Goal: Find specific page/section: Find specific page/section

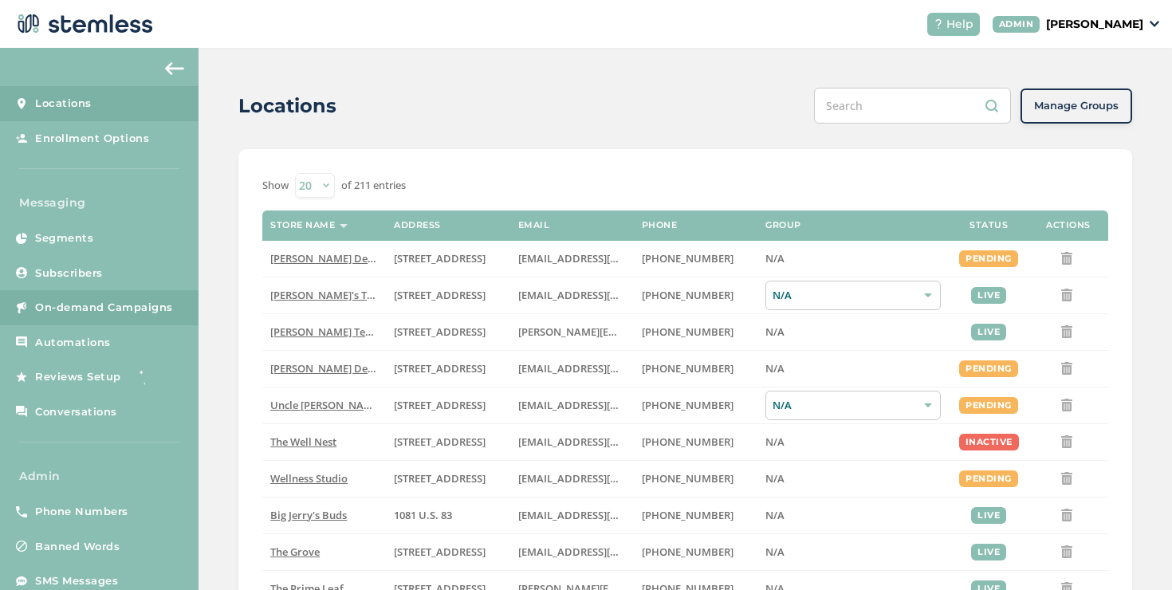
click at [116, 304] on span "On-demand Campaigns" at bounding box center [104, 308] width 138 height 16
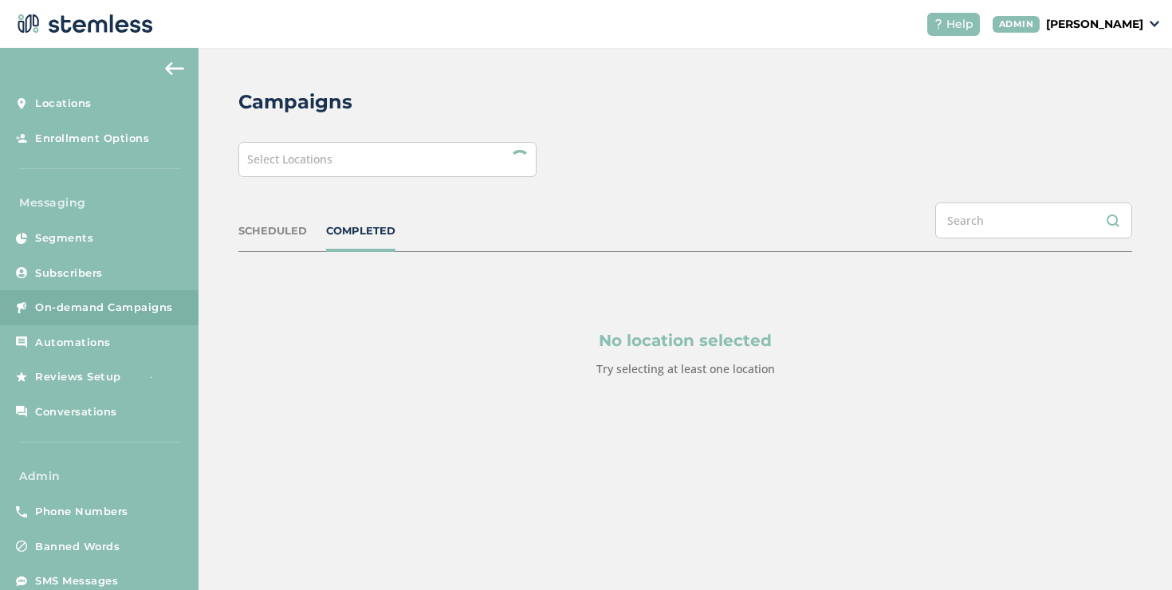
click at [372, 155] on div "Select Locations" at bounding box center [387, 159] width 298 height 35
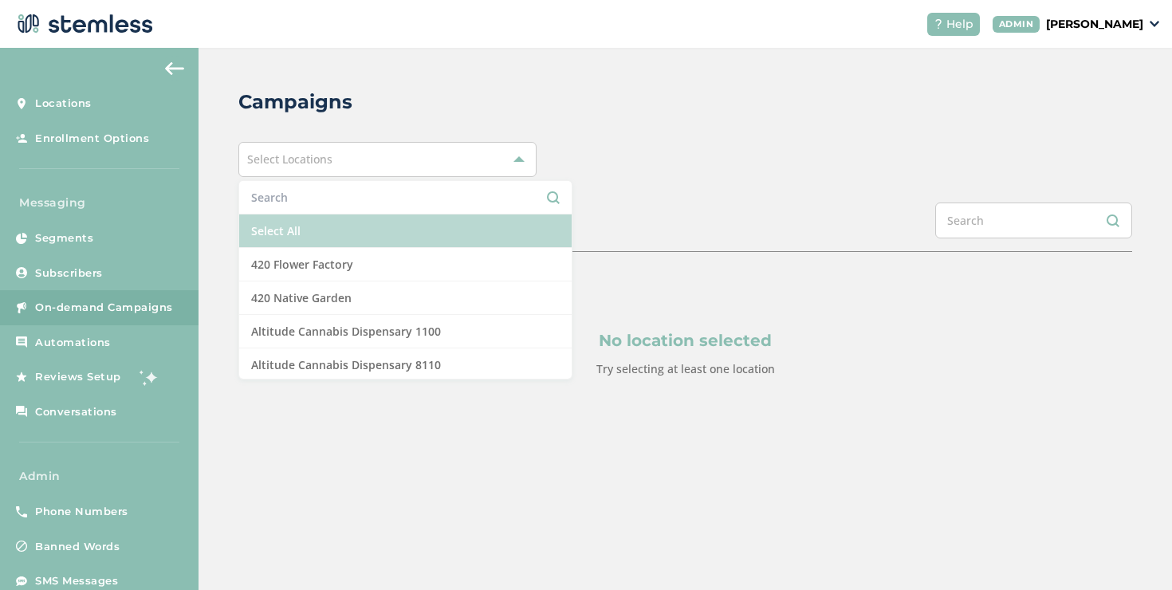
click at [297, 232] on li "Select All" at bounding box center [405, 230] width 332 height 33
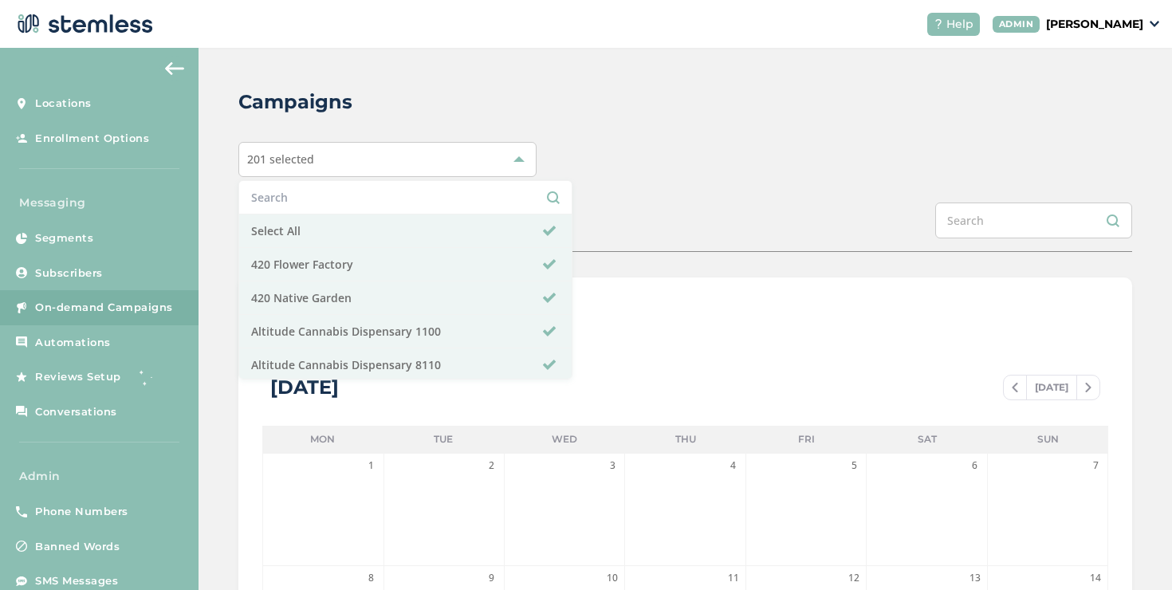
click at [631, 223] on div "SCHEDULED COMPLETED" at bounding box center [685, 226] width 894 height 49
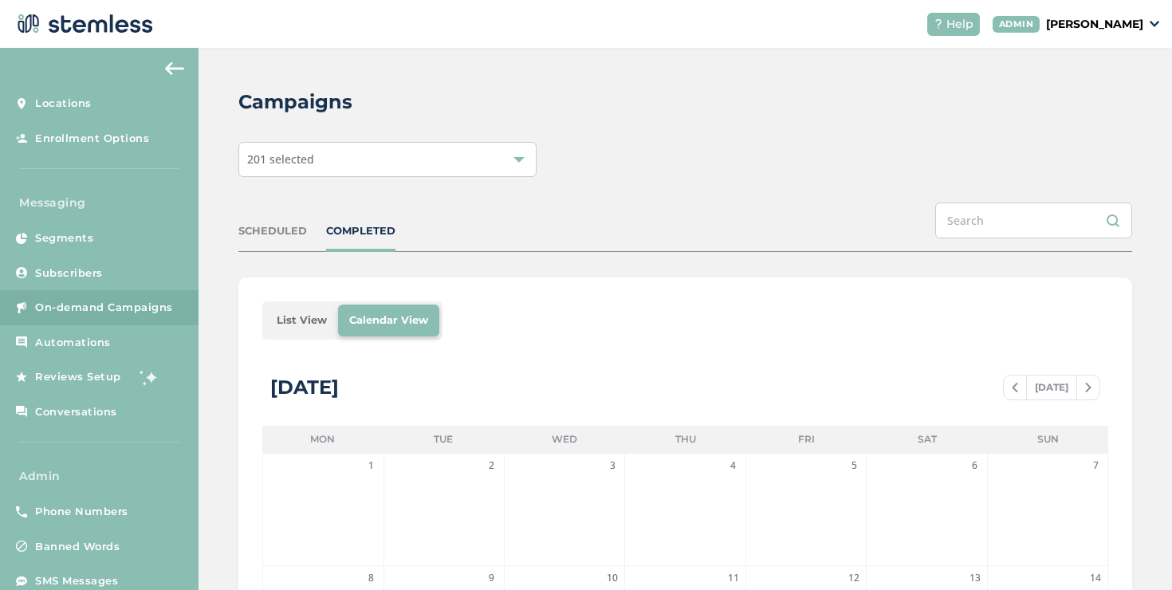
click at [297, 320] on li "List View" at bounding box center [301, 321] width 73 height 32
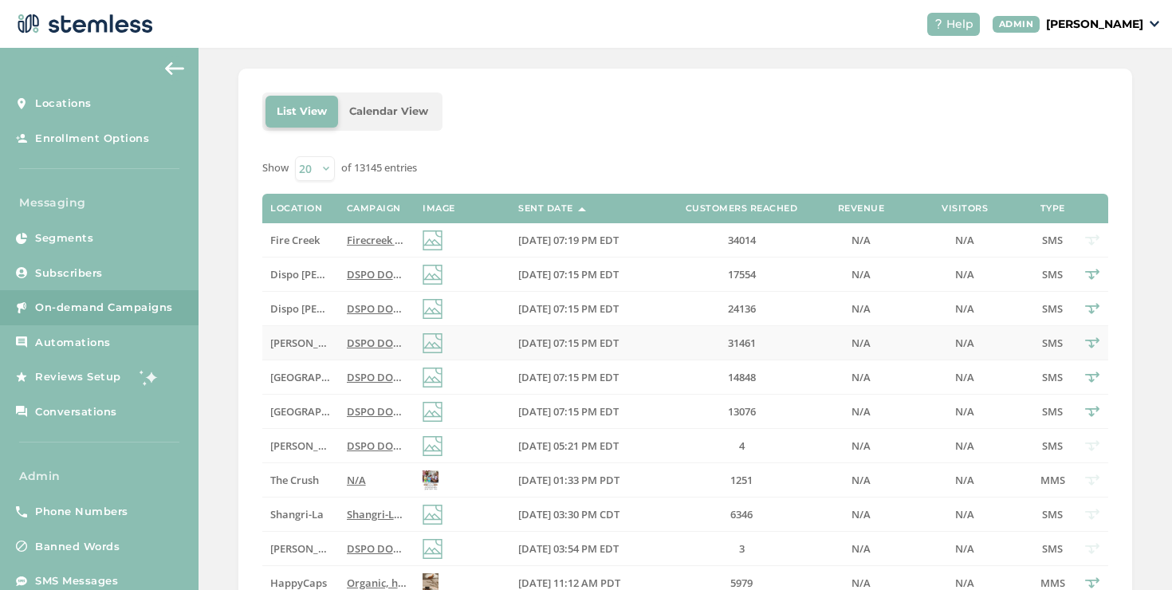
scroll to position [210, 0]
click at [356, 309] on span "DSPO DOUBLE loyalty Points Weekend! Score FREE $50 + massive savings on top bra…" at bounding box center [667, 308] width 640 height 14
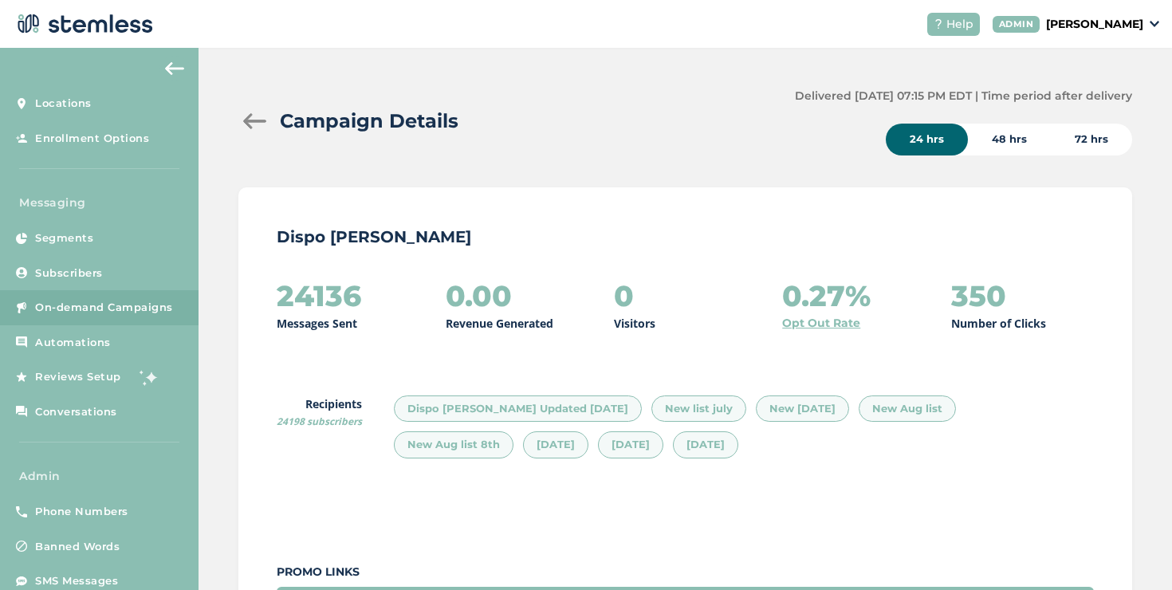
click at [257, 124] on div at bounding box center [254, 121] width 32 height 16
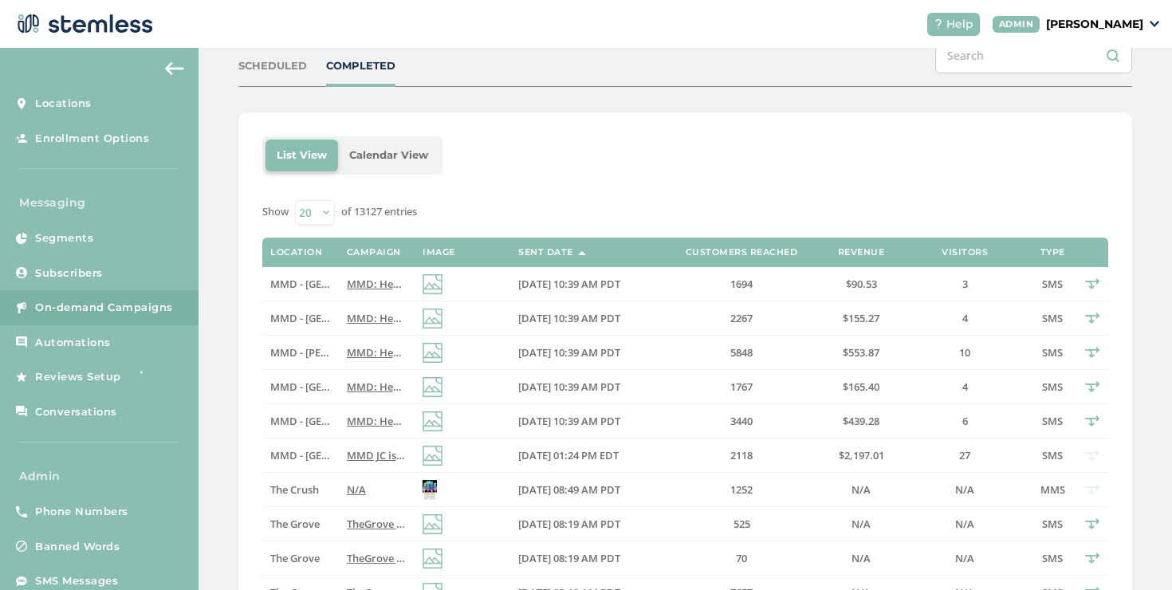
scroll to position [371, 0]
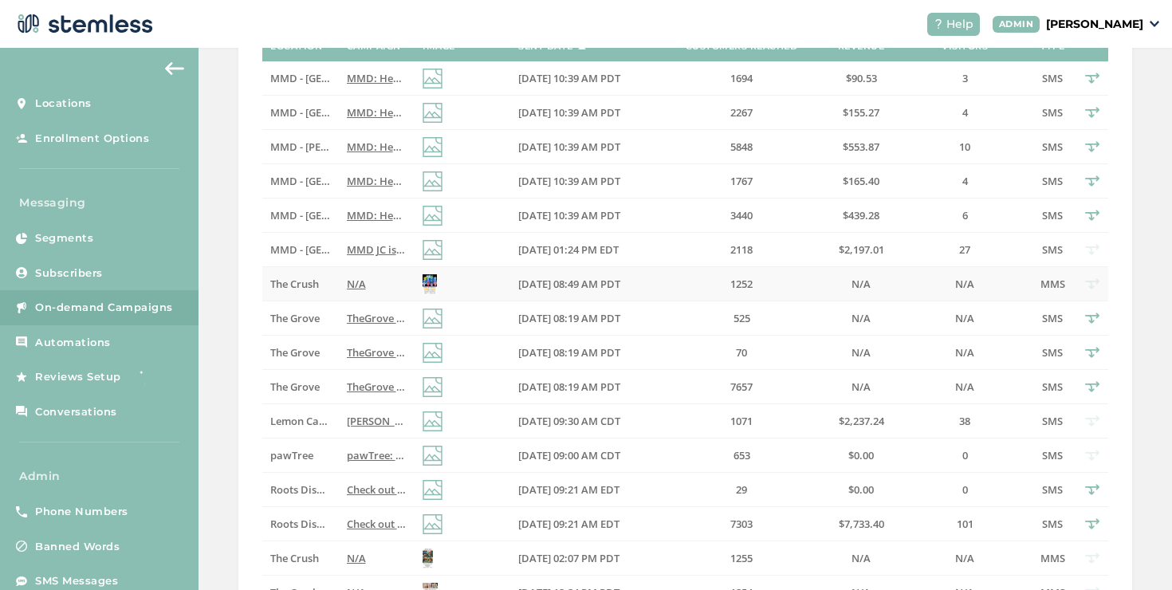
click at [457, 289] on td at bounding box center [463, 284] width 96 height 34
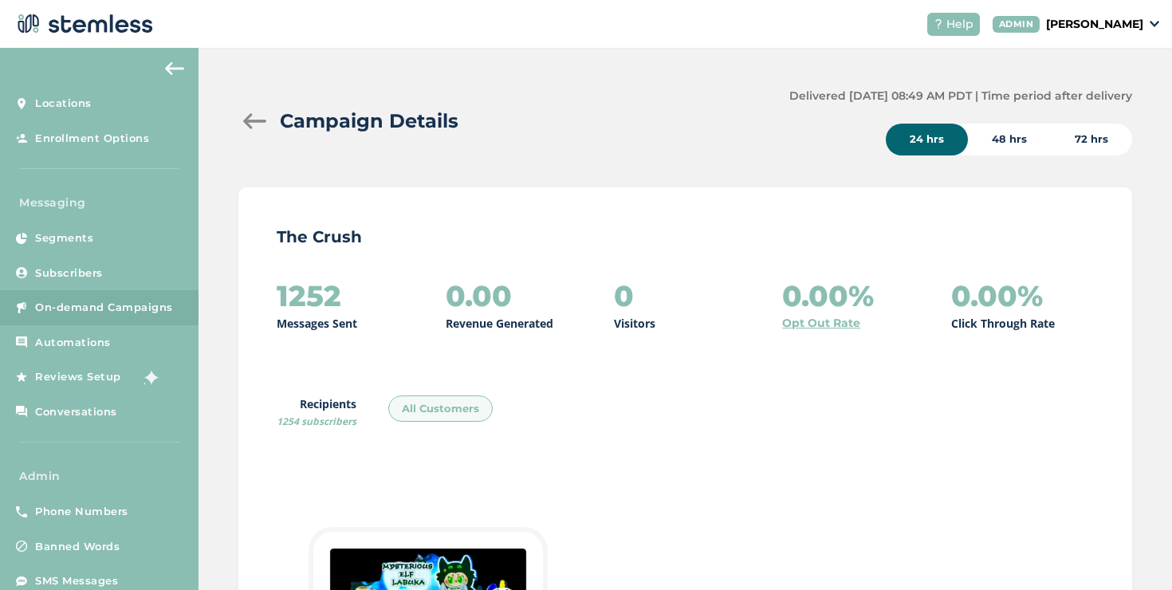
click at [261, 124] on div at bounding box center [254, 121] width 32 height 16
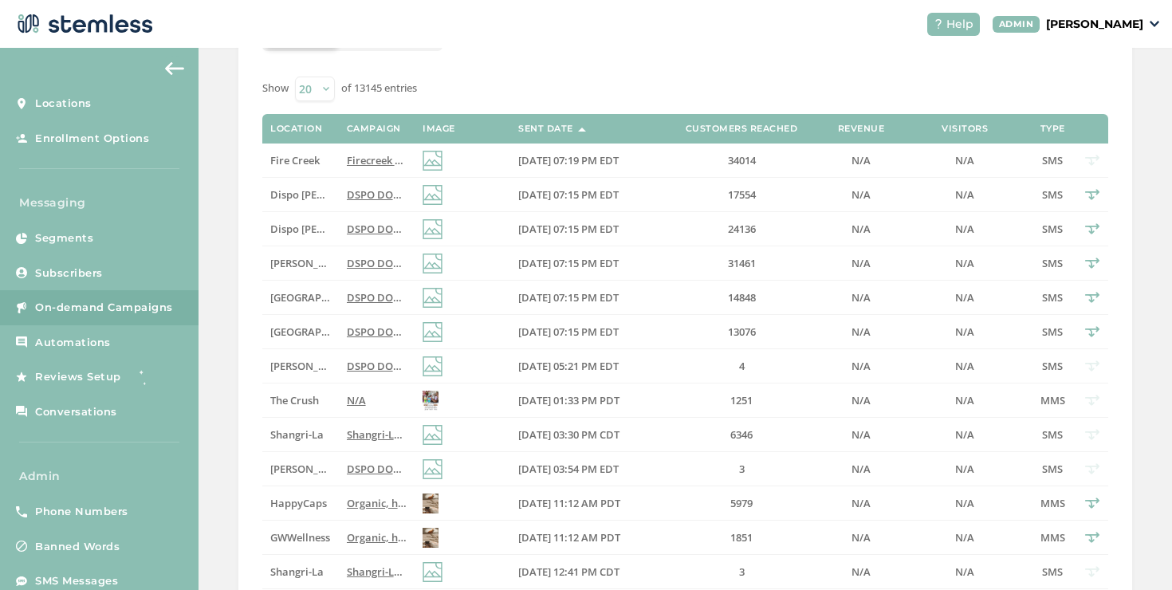
scroll to position [258, 0]
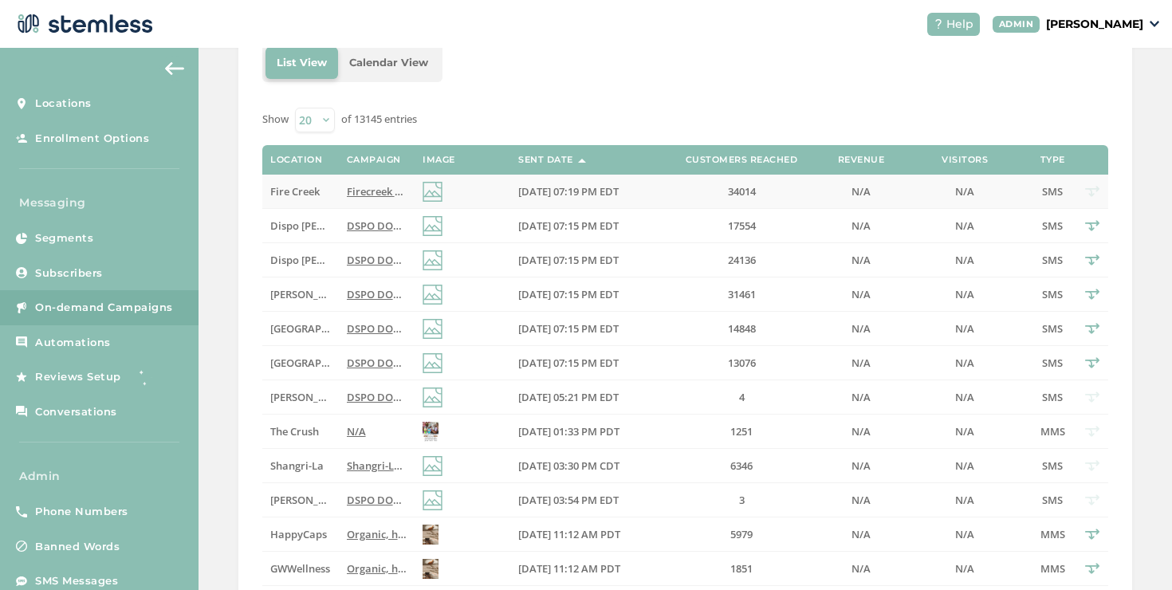
click at [307, 191] on span "Fire Creek" at bounding box center [294, 191] width 49 height 14
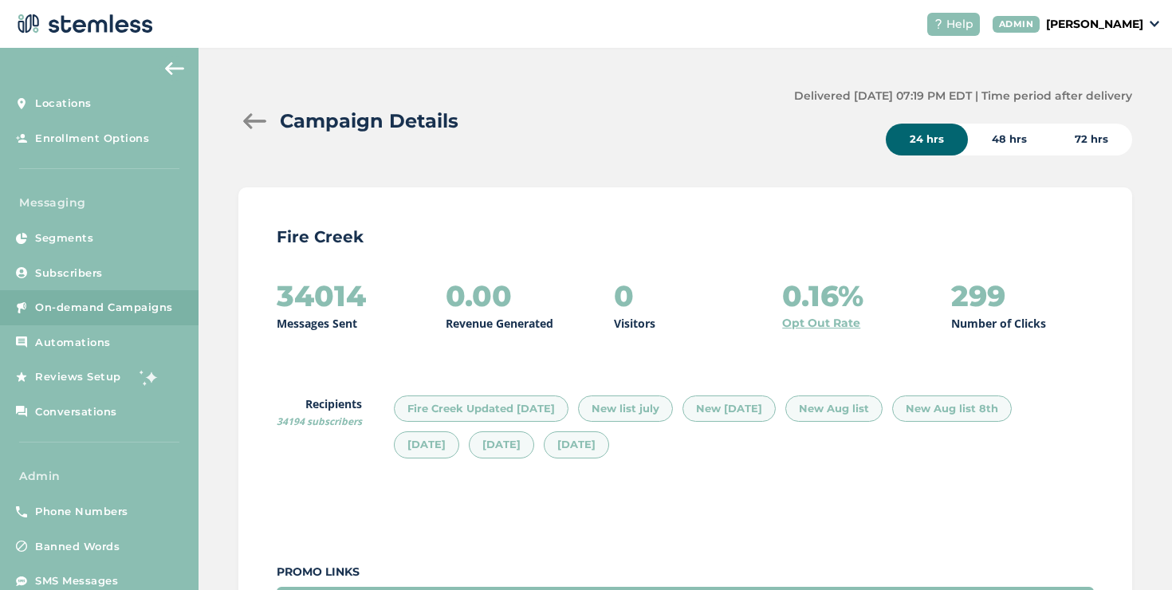
click at [252, 122] on div at bounding box center [254, 121] width 32 height 16
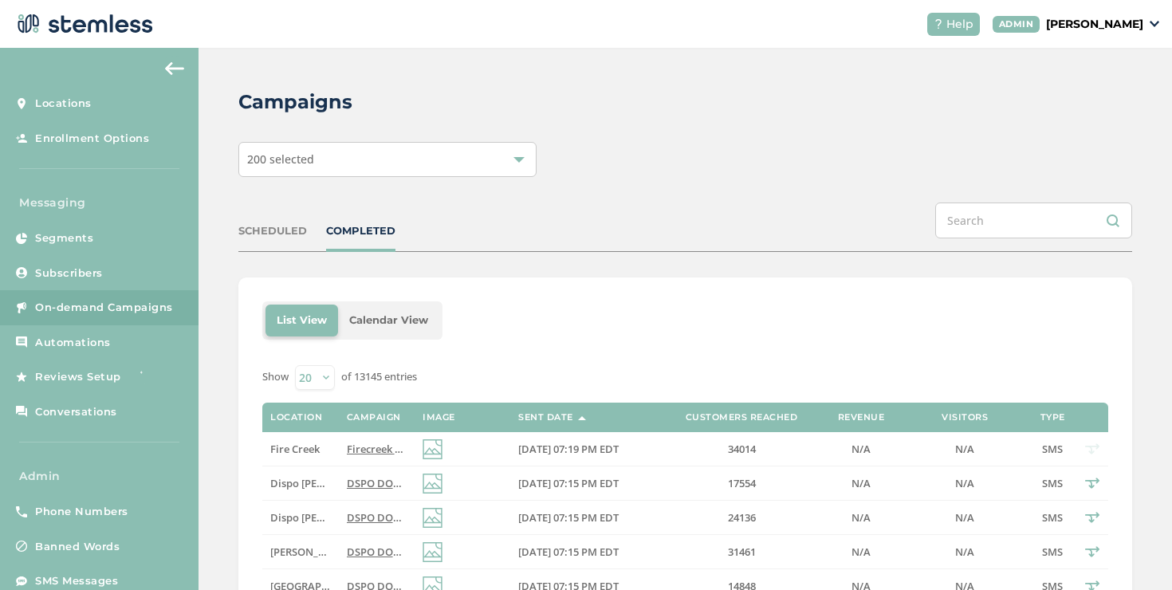
click at [1075, 24] on p "[PERSON_NAME]" at bounding box center [1094, 24] width 97 height 17
